Goal: Transaction & Acquisition: Purchase product/service

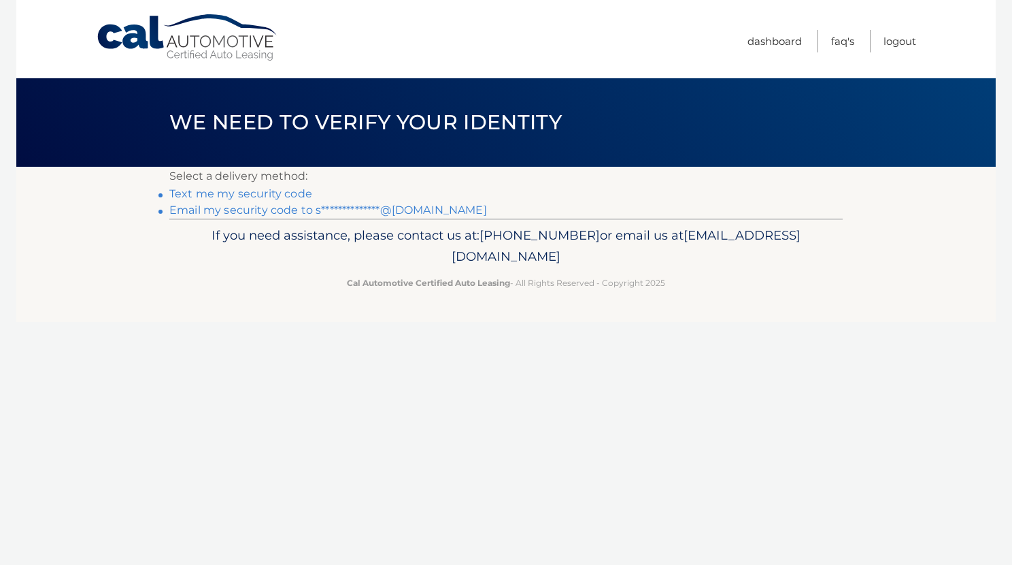
click at [339, 210] on link "**********" at bounding box center [328, 209] width 318 height 13
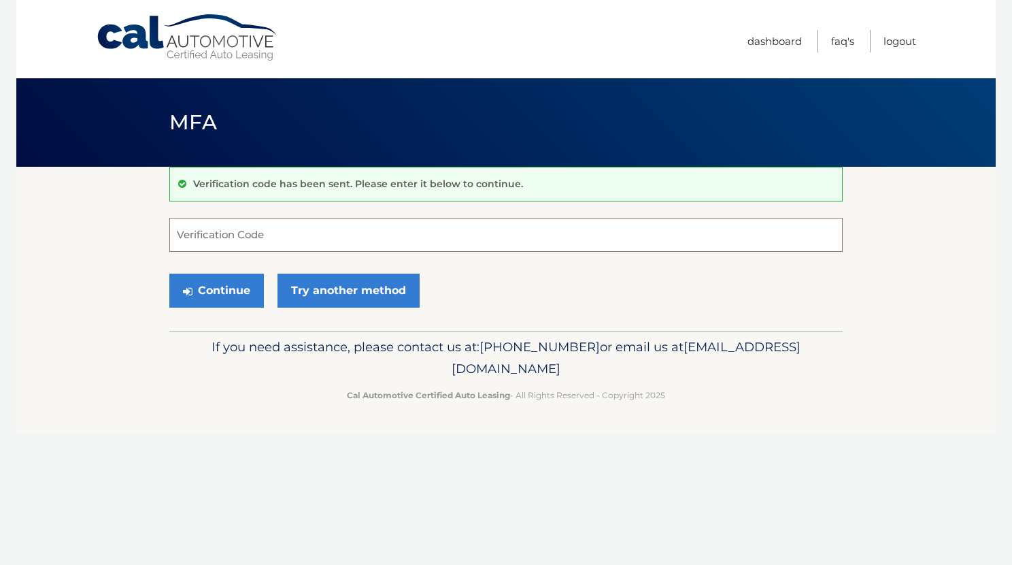
click at [338, 236] on input "Verification Code" at bounding box center [505, 235] width 673 height 34
click at [352, 255] on form "Verification Code Continue Try another method" at bounding box center [505, 266] width 673 height 97
click at [348, 236] on input "Verification Code" at bounding box center [505, 235] width 673 height 34
type input "788968"
click at [220, 284] on button "Continue" at bounding box center [216, 290] width 95 height 34
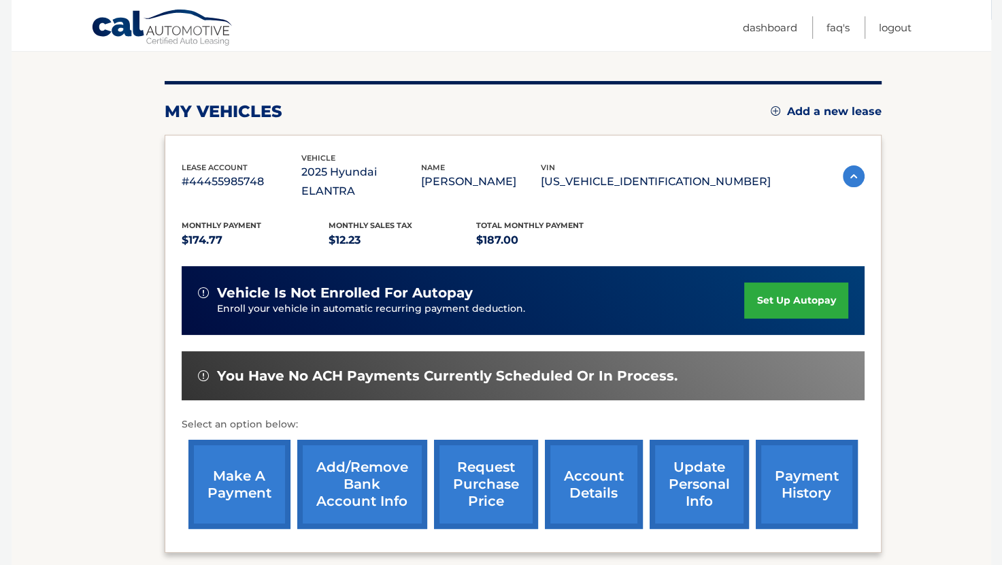
scroll to position [161, 0]
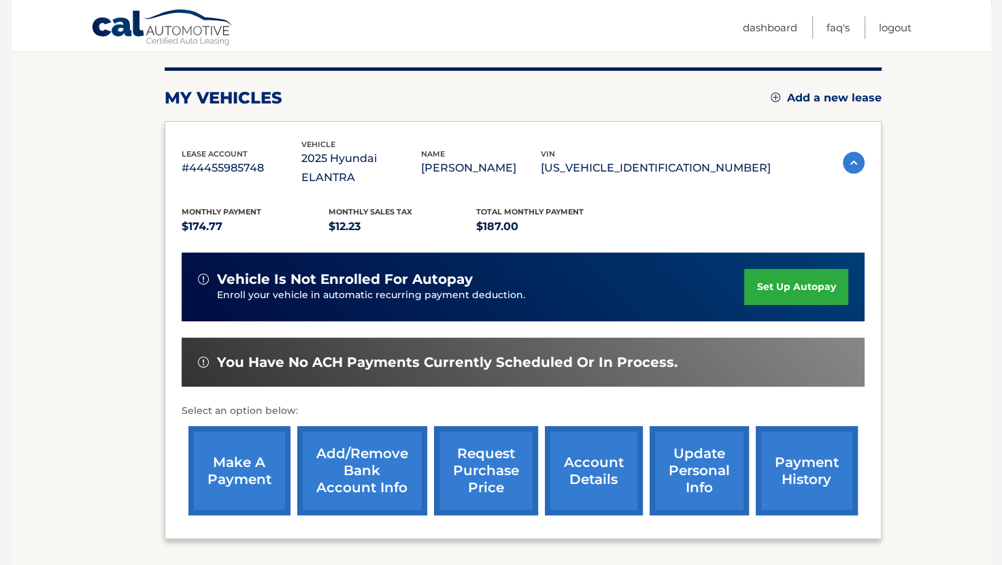
click at [231, 443] on link "make a payment" at bounding box center [239, 470] width 102 height 89
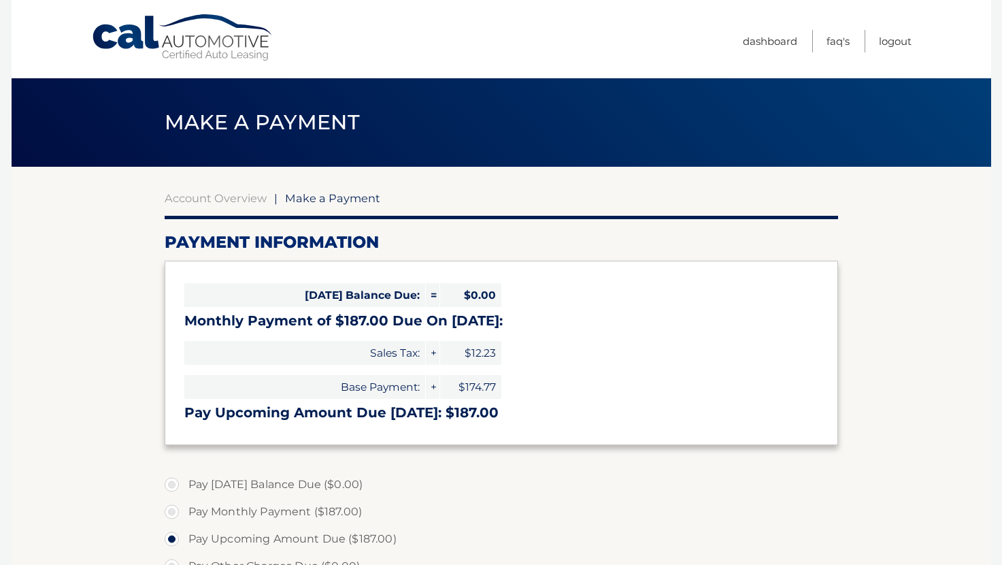
select select "NGQ2NDBhMTUtNGI1NS00ZjNlLWJhMWMtZGRkZjZjNWE0N2Yw"
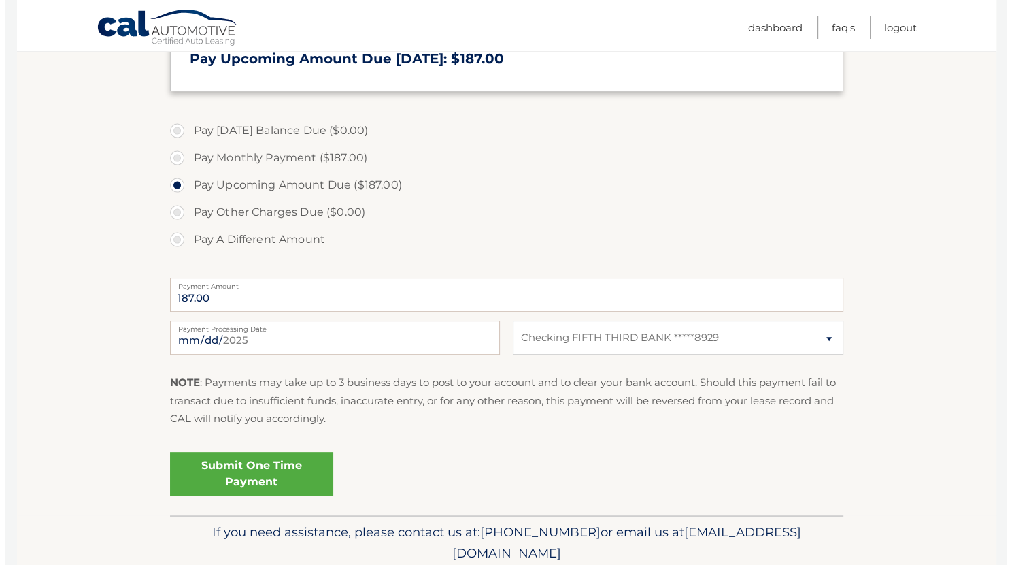
scroll to position [406, 0]
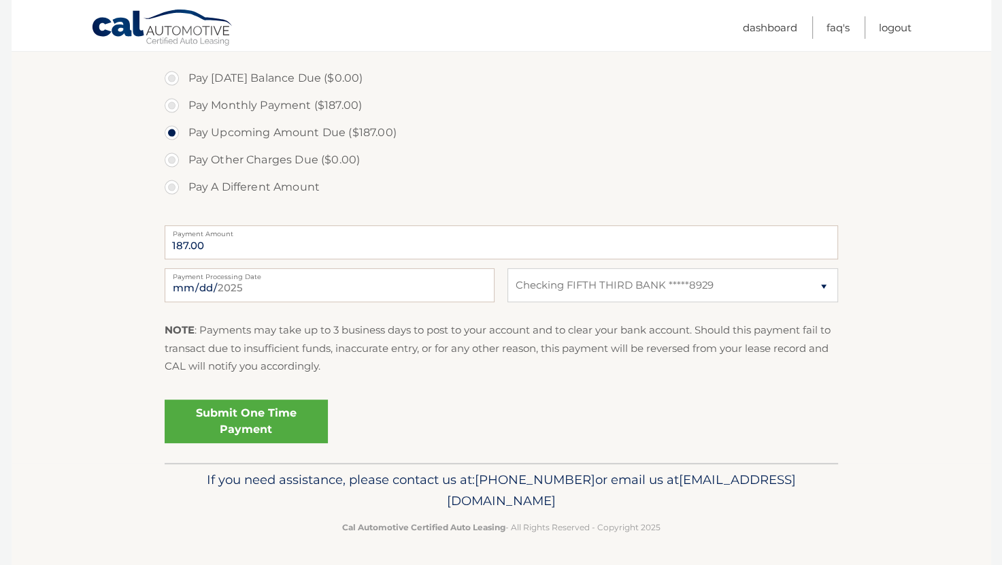
click at [233, 429] on link "Submit One Time Payment" at bounding box center [246, 421] width 163 height 44
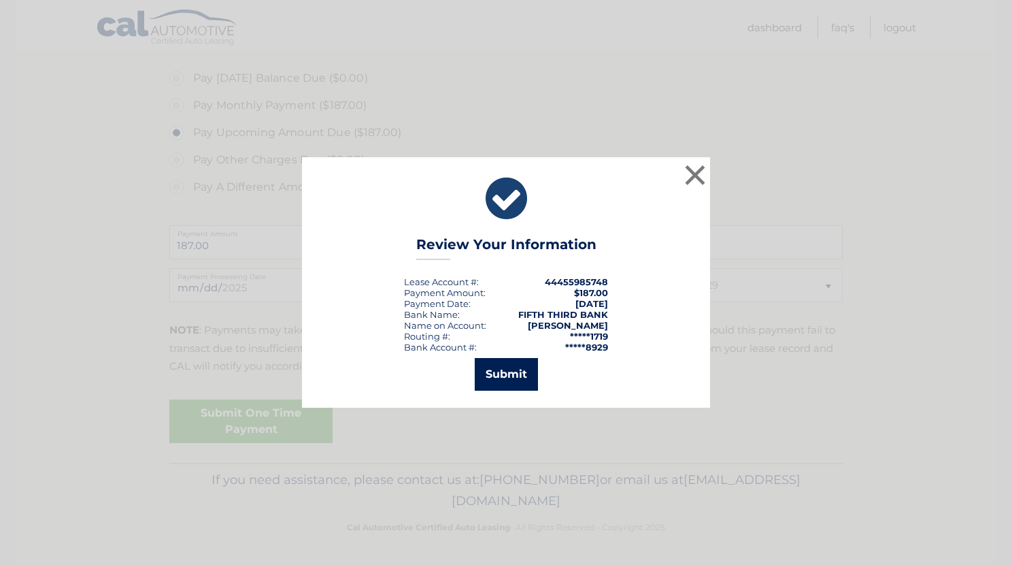
click at [497, 377] on button "Submit" at bounding box center [506, 374] width 63 height 33
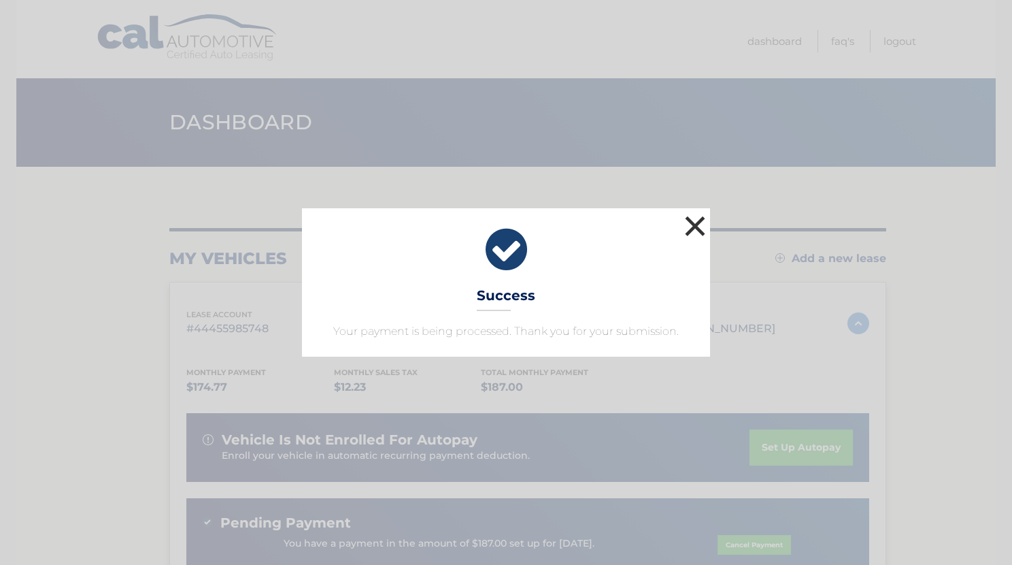
click at [697, 228] on button "×" at bounding box center [695, 225] width 27 height 27
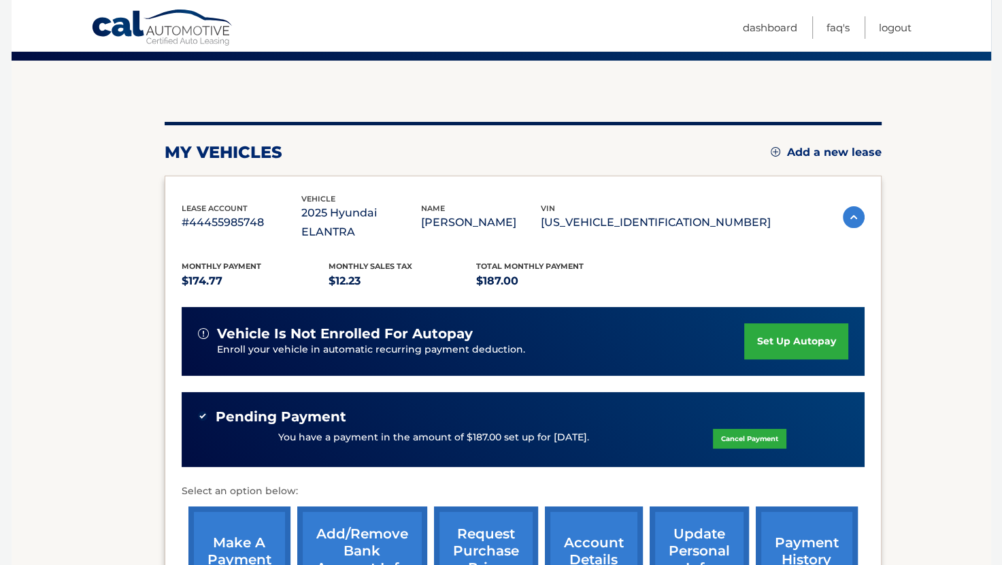
scroll to position [107, 0]
